Goal: Information Seeking & Learning: Learn about a topic

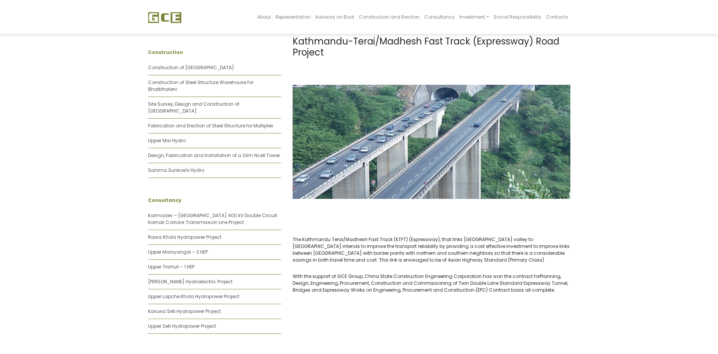
scroll to position [152, 0]
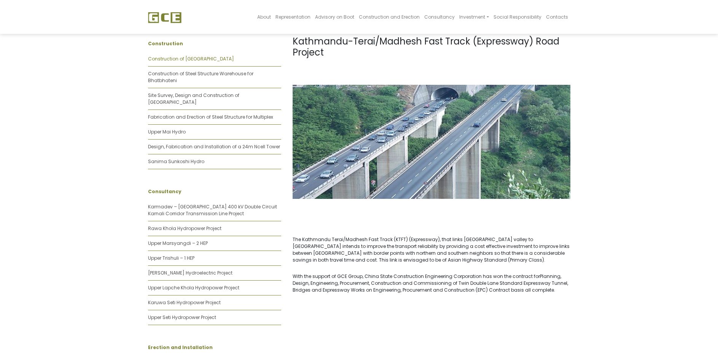
click at [194, 59] on link "Construction of [GEOGRAPHIC_DATA]" at bounding box center [191, 59] width 86 height 6
drag, startPoint x: 497, startPoint y: 142, endPoint x: 495, endPoint y: 135, distance: 7.5
click at [497, 142] on img at bounding box center [432, 142] width 278 height 114
click at [455, 46] on h1 "Kathmandu-Terai/Madhesh Fast Track (Expressway) Road Project" at bounding box center [432, 47] width 278 height 22
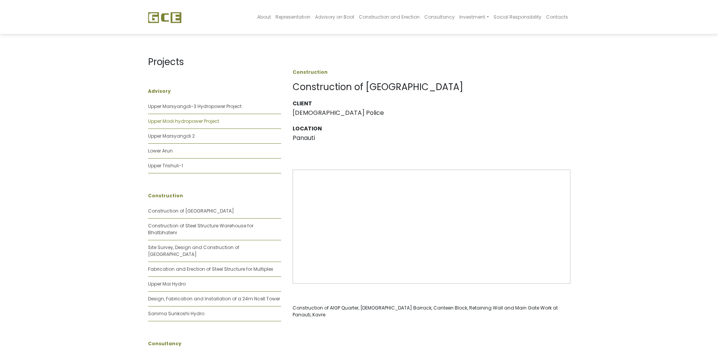
click at [185, 124] on link "Upper Modi hydropower Project" at bounding box center [183, 121] width 71 height 6
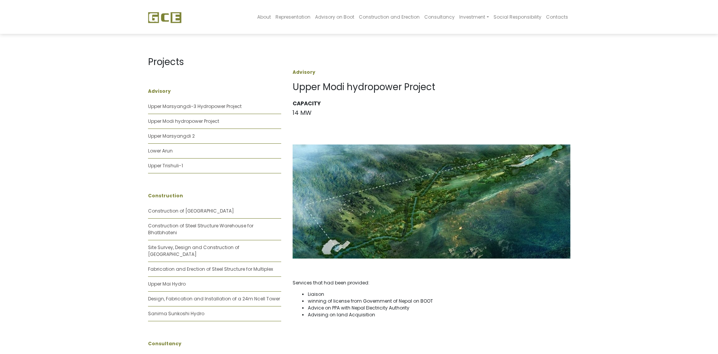
click at [174, 141] on li "Upper Marsyangdi 2" at bounding box center [214, 136] width 133 height 15
click at [178, 135] on link "Upper Marsyangdi 2" at bounding box center [171, 136] width 47 height 6
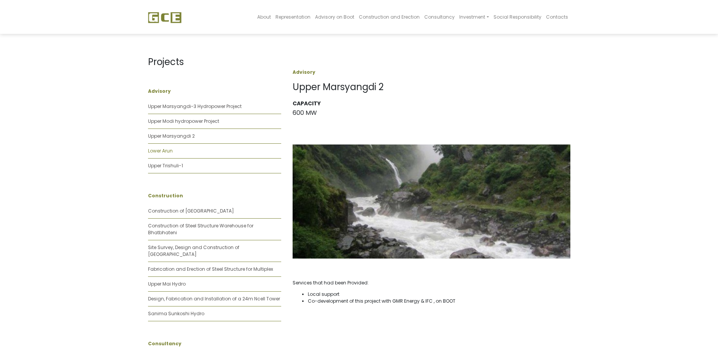
click at [170, 149] on link "Lower Arun" at bounding box center [160, 151] width 25 height 6
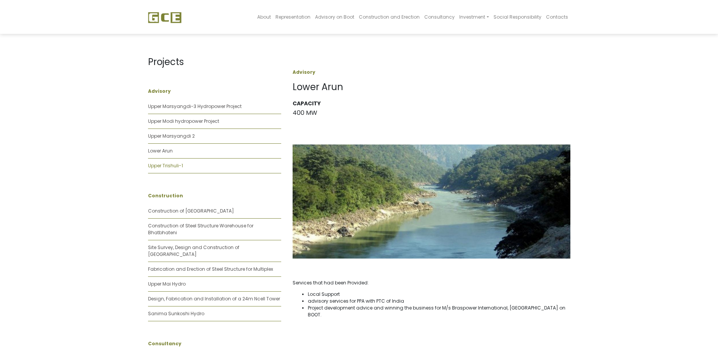
click at [167, 166] on link "Upper Trishuli-1" at bounding box center [165, 165] width 35 height 6
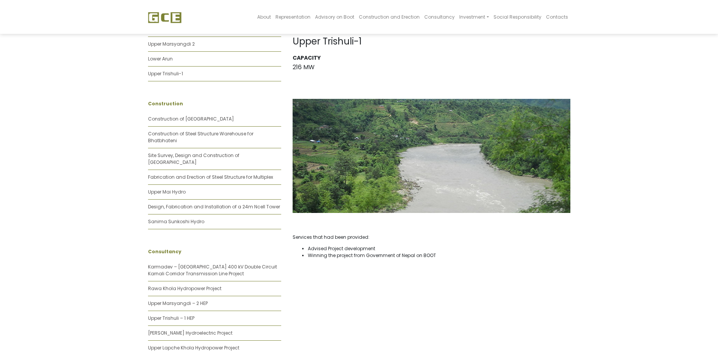
scroll to position [114, 0]
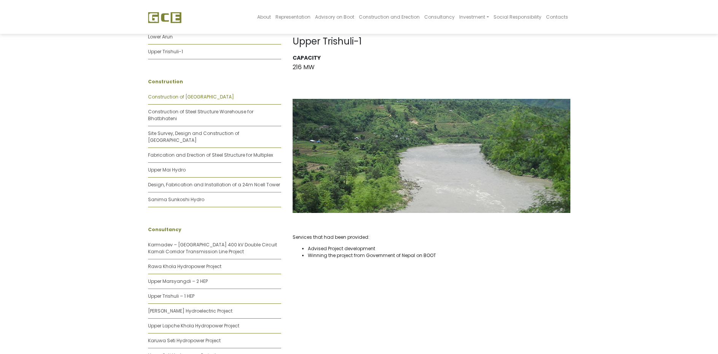
click at [202, 95] on link "Construction of [GEOGRAPHIC_DATA]" at bounding box center [191, 97] width 86 height 6
